Goal: Task Accomplishment & Management: Manage account settings

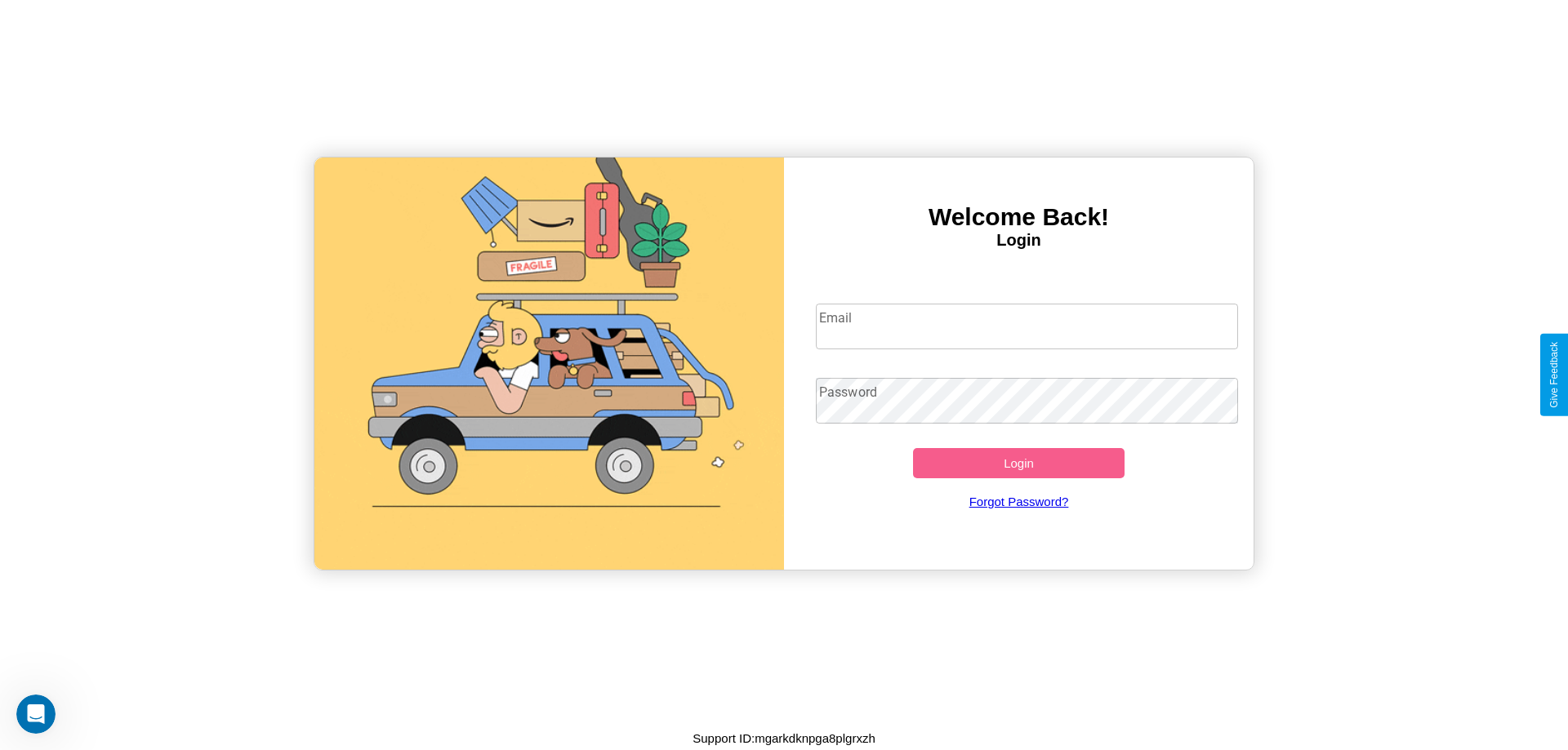
click at [1027, 326] on input "Email" at bounding box center [1027, 326] width 423 height 46
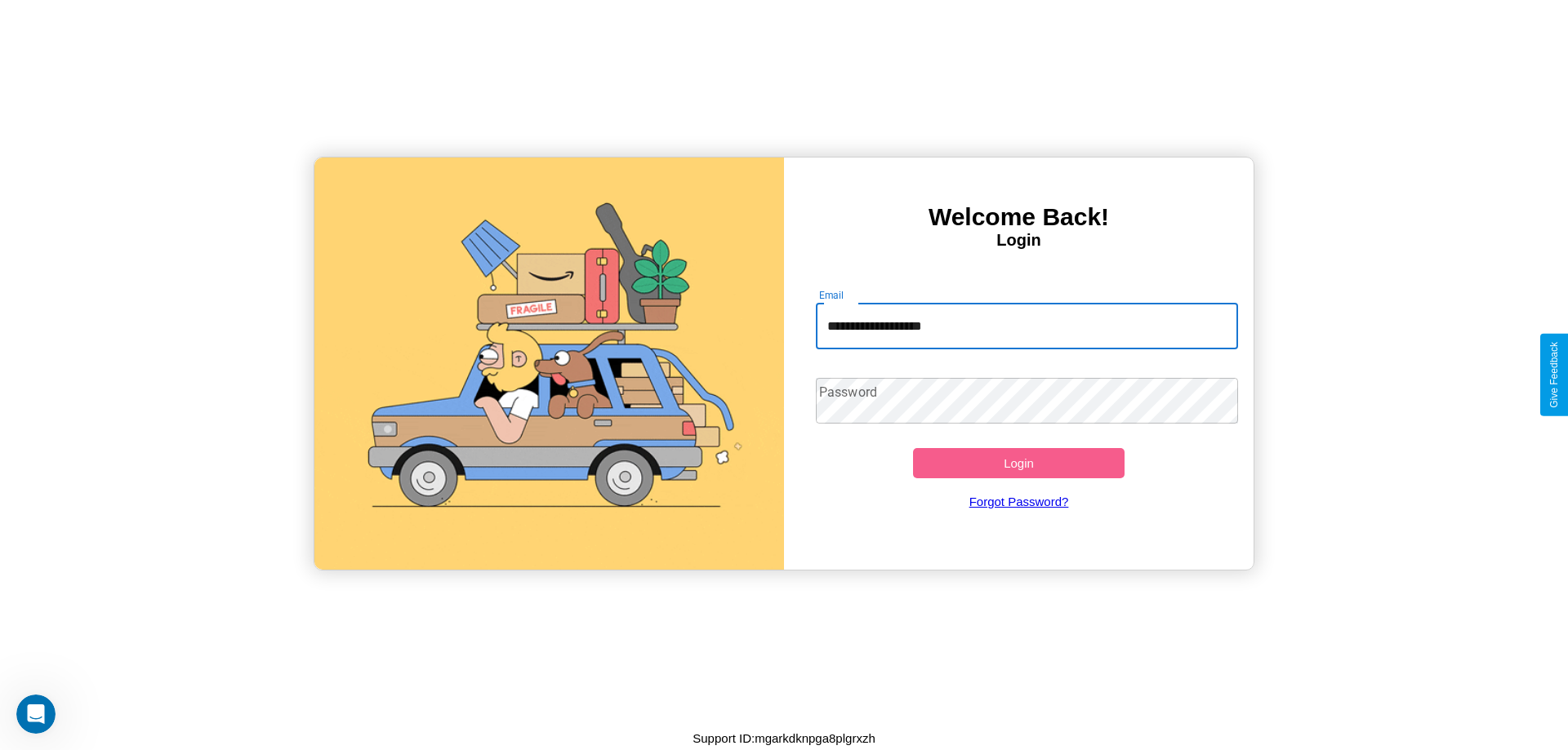
type input "**********"
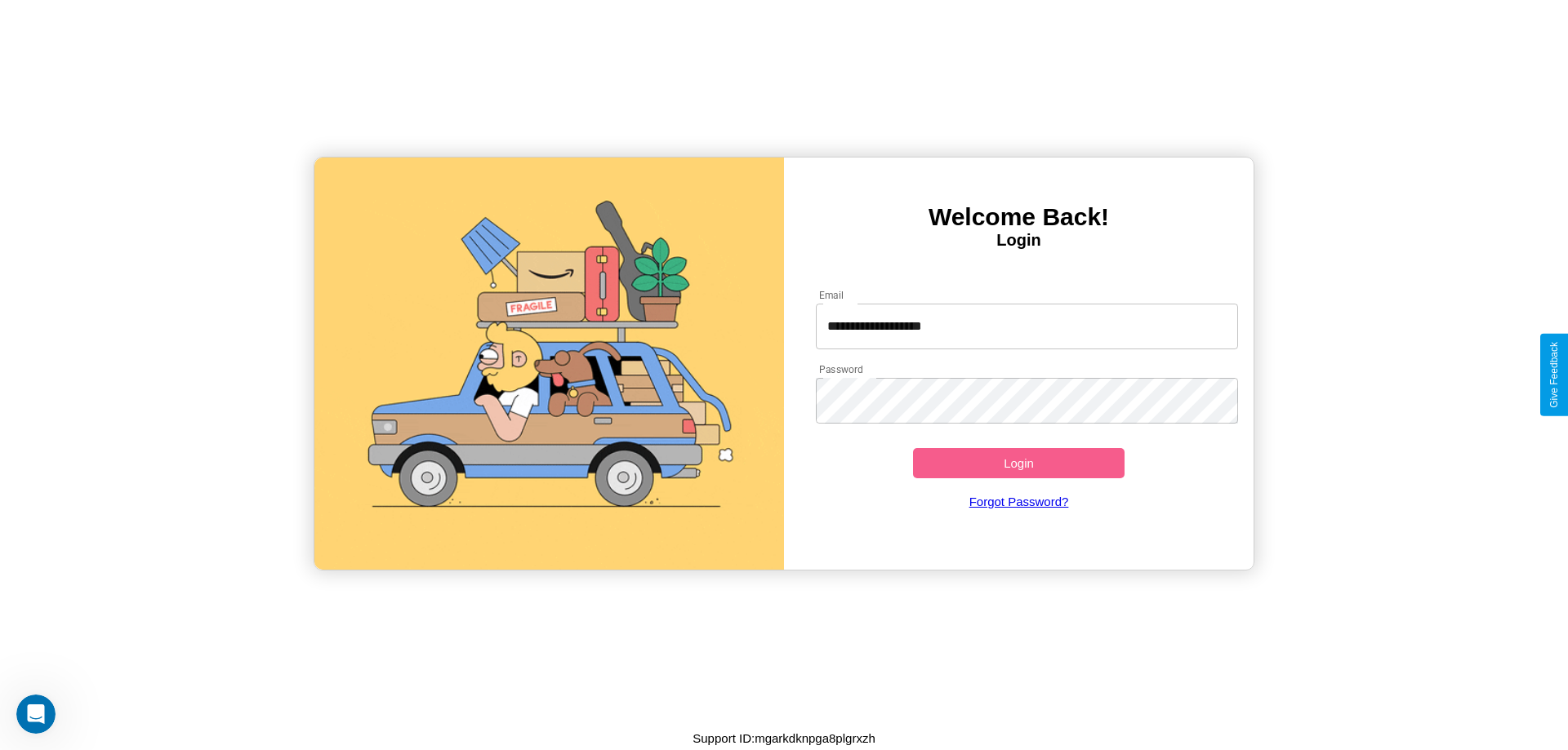
click at [1019, 462] on button "Login" at bounding box center [1019, 463] width 212 height 30
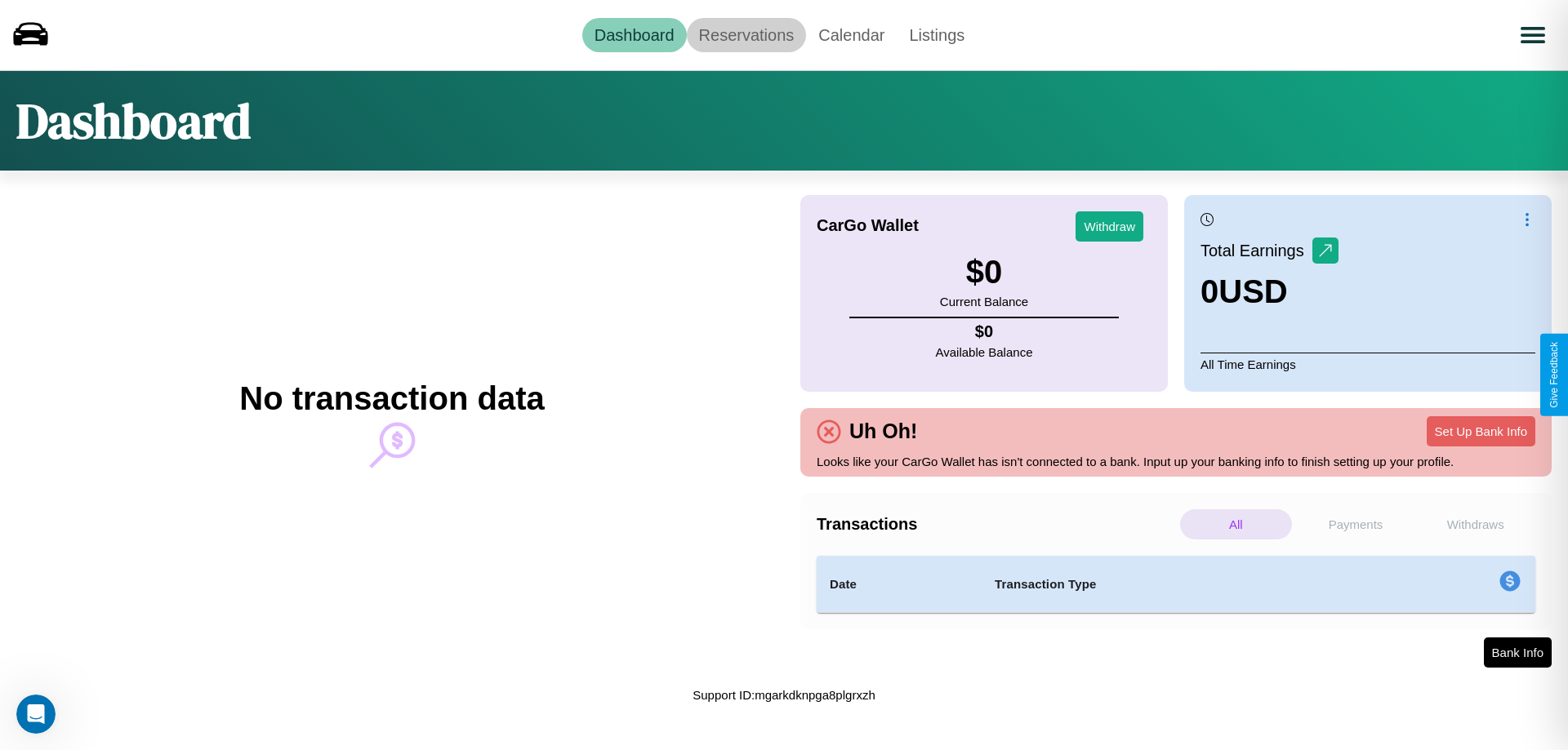
click at [745, 34] on link "Reservations" at bounding box center [747, 35] width 120 height 34
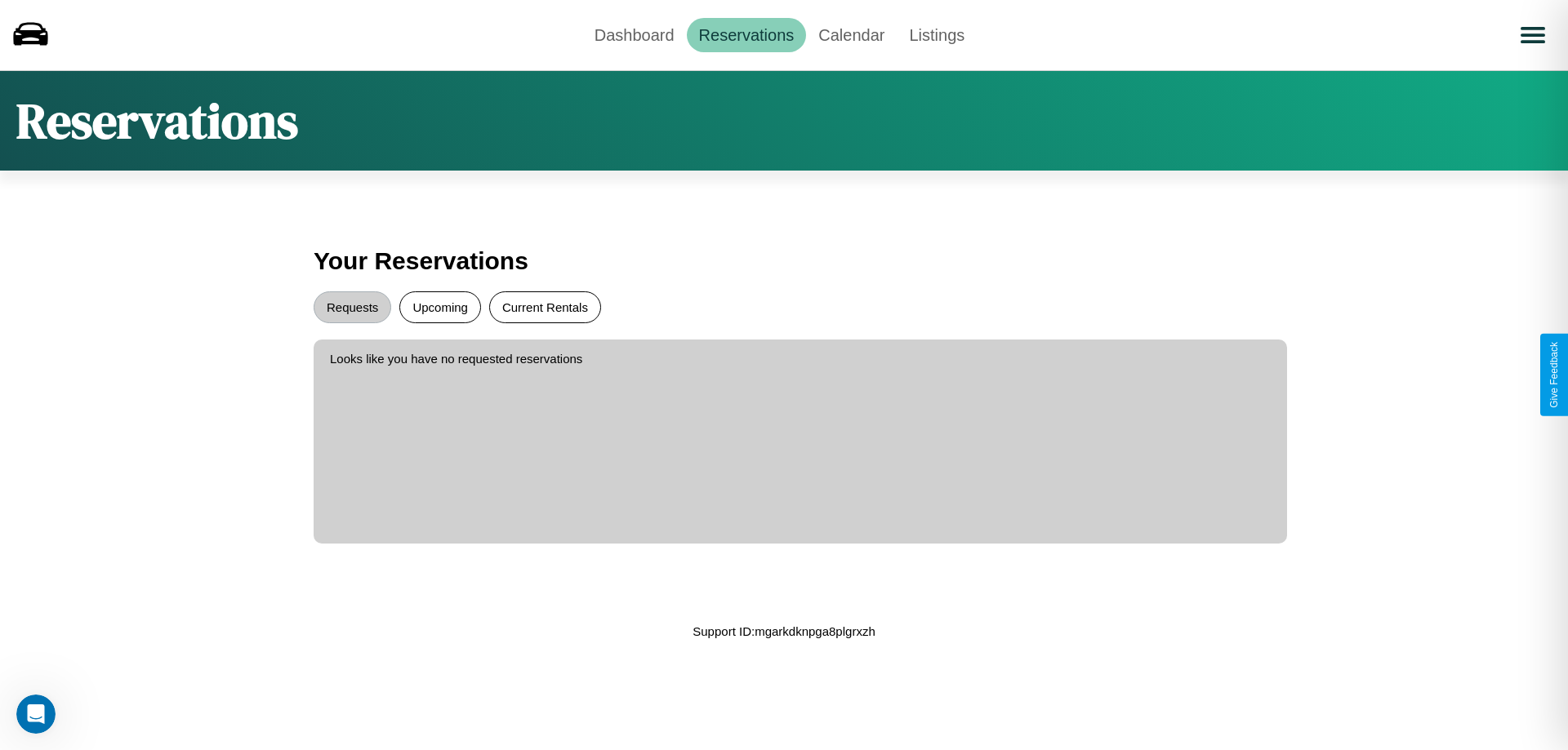
click at [545, 307] on button "Current Rentals" at bounding box center [544, 307] width 112 height 32
click at [352, 307] on button "Requests" at bounding box center [352, 307] width 78 height 32
